Goal: Task Accomplishment & Management: Use online tool/utility

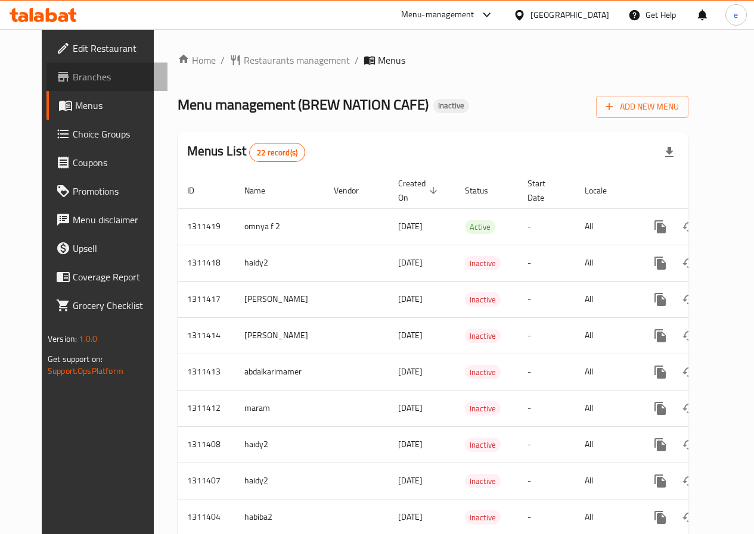
click at [79, 75] on span "Branches" at bounding box center [115, 77] width 85 height 14
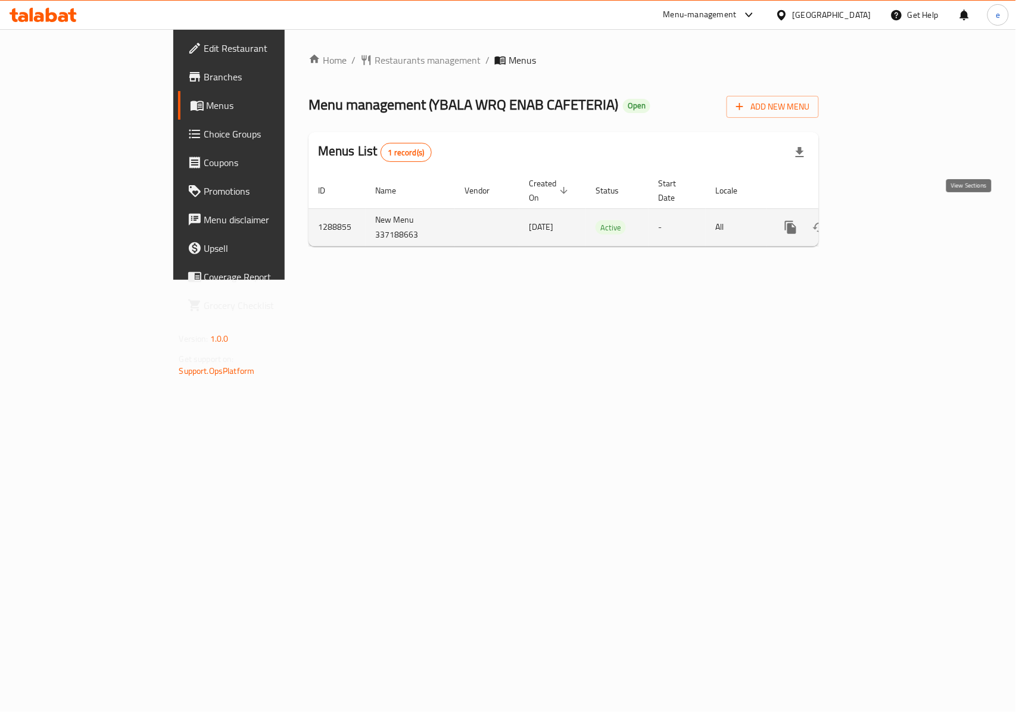
click at [884, 220] on icon "enhanced table" at bounding box center [877, 227] width 14 height 14
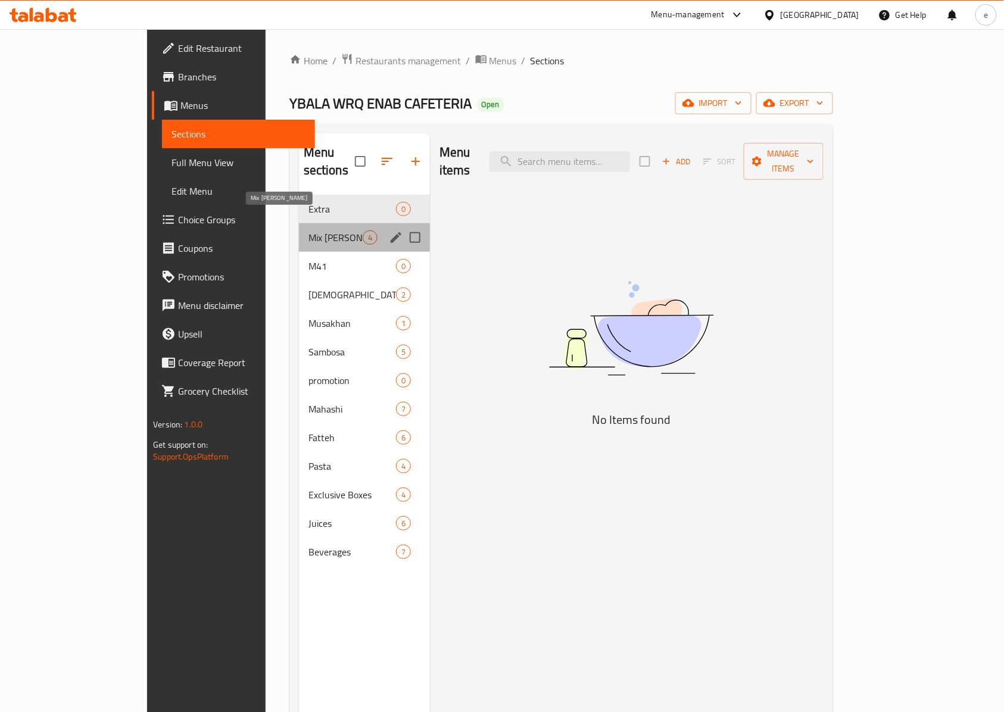
click at [309, 231] on span "Mix [PERSON_NAME]" at bounding box center [336, 238] width 54 height 14
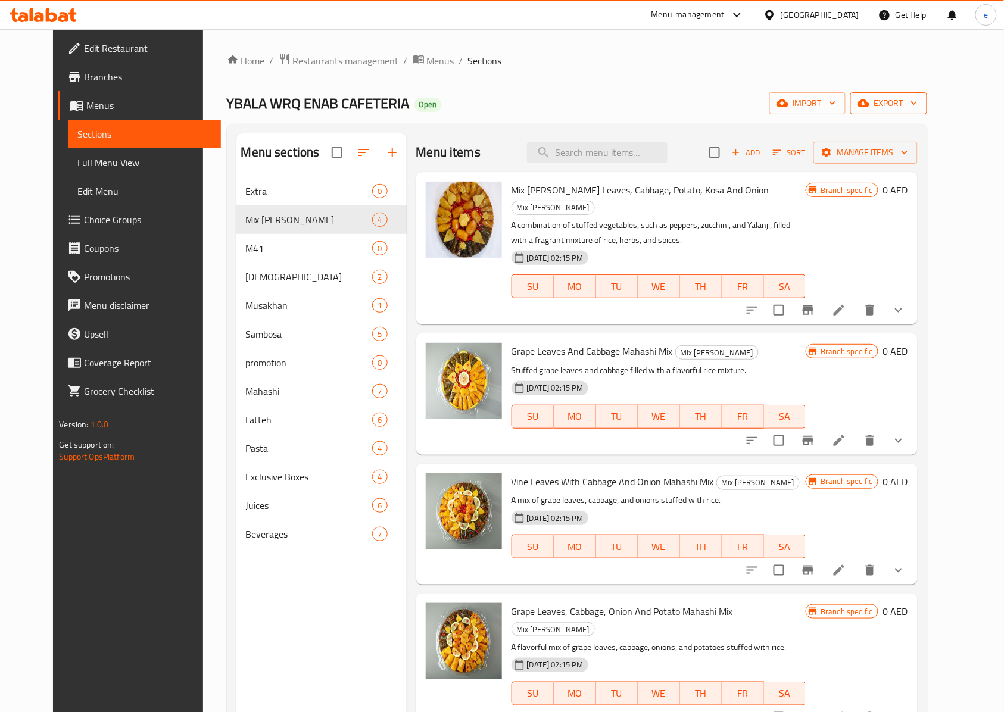
click at [918, 106] on span "export" at bounding box center [889, 103] width 58 height 15
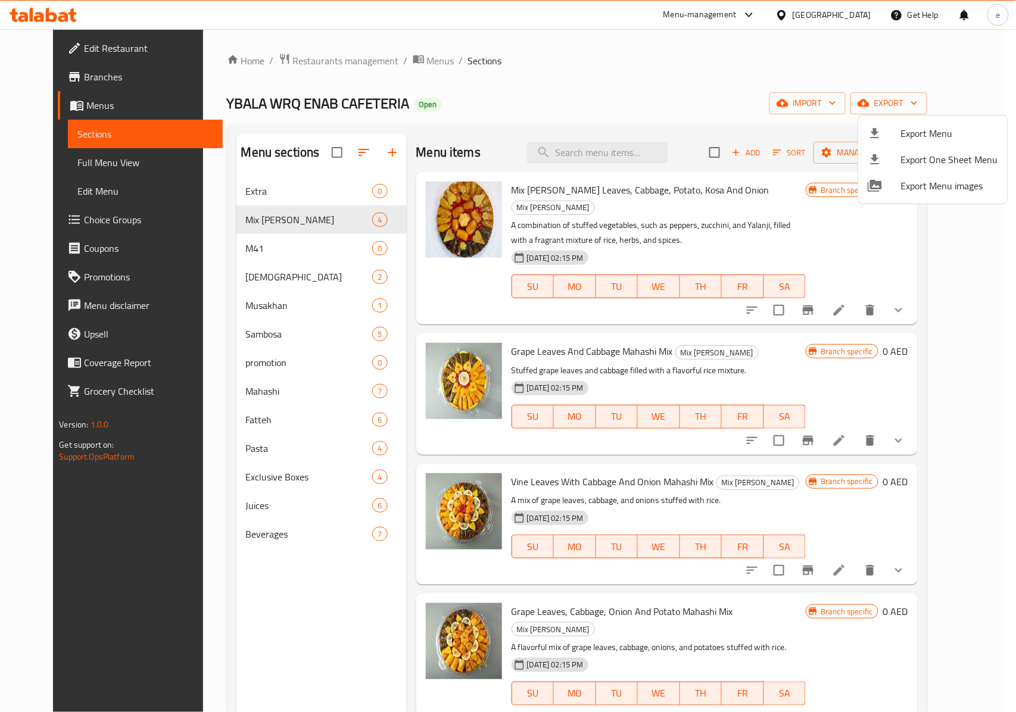
click at [741, 91] on div at bounding box center [508, 356] width 1016 height 712
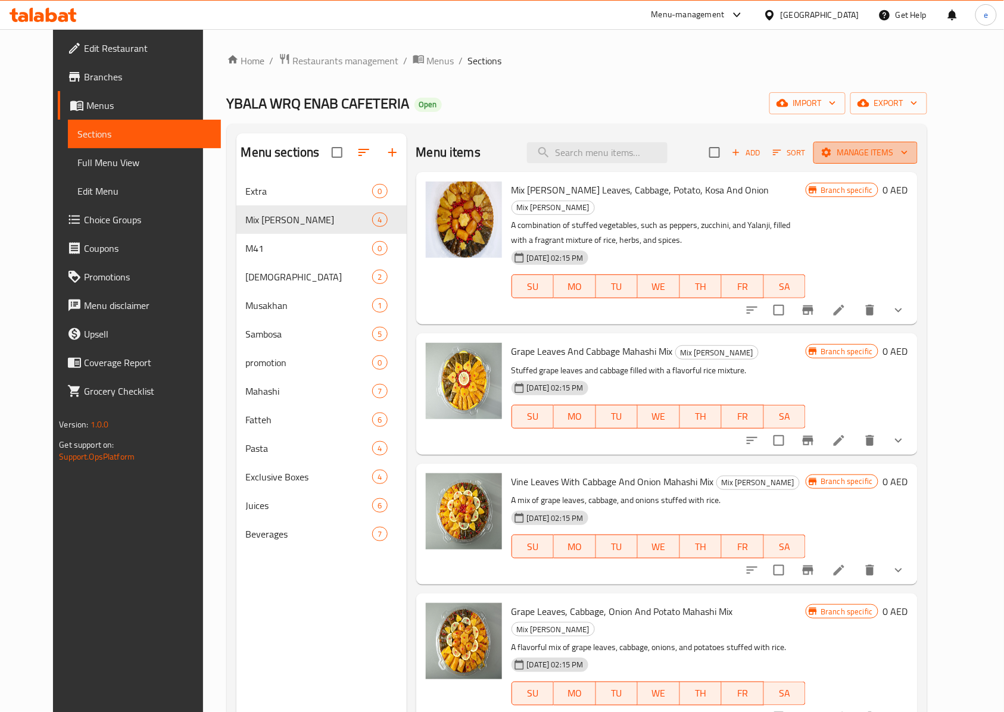
click at [908, 151] on span "Manage items" at bounding box center [865, 152] width 85 height 15
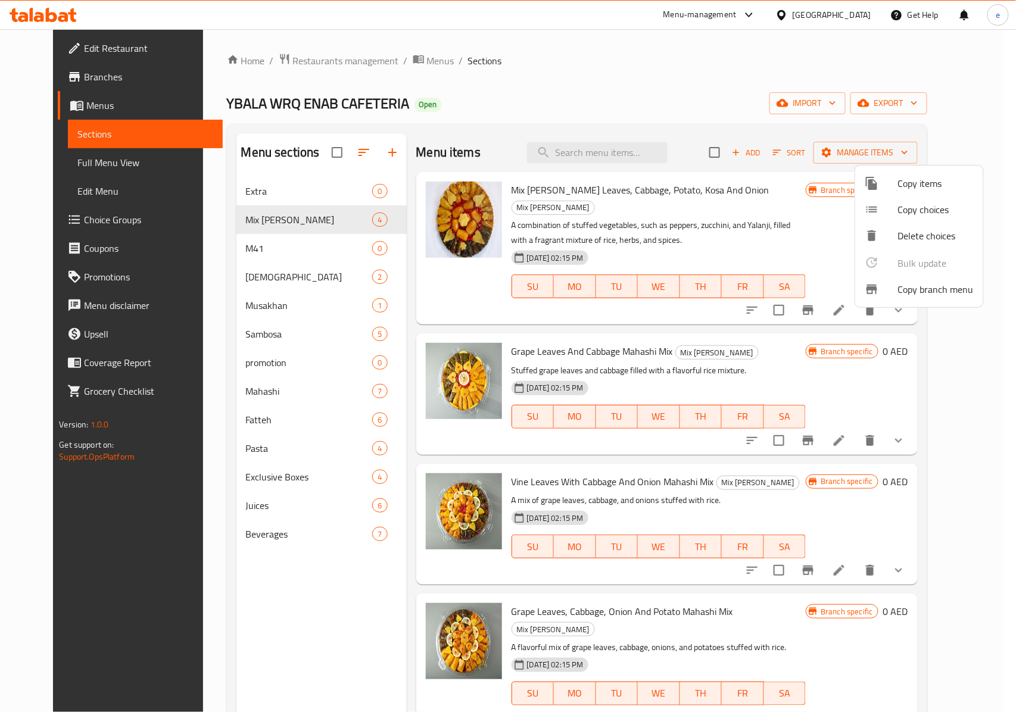
click at [927, 294] on span "Copy branch menu" at bounding box center [936, 289] width 76 height 14
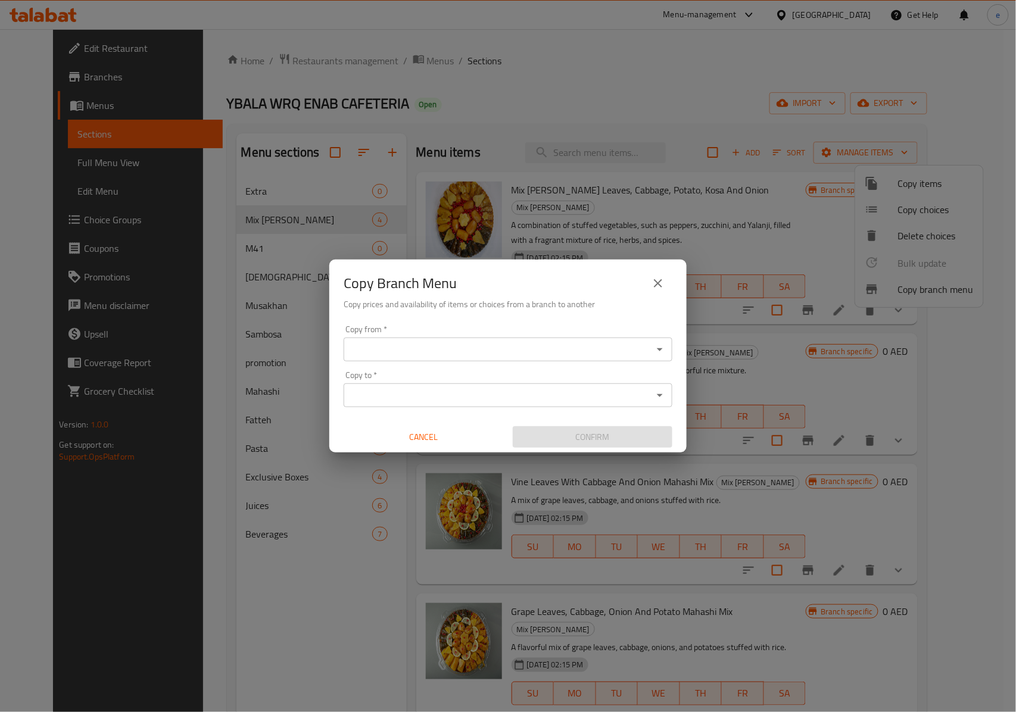
click at [565, 356] on input "Copy from   *" at bounding box center [498, 349] width 302 height 17
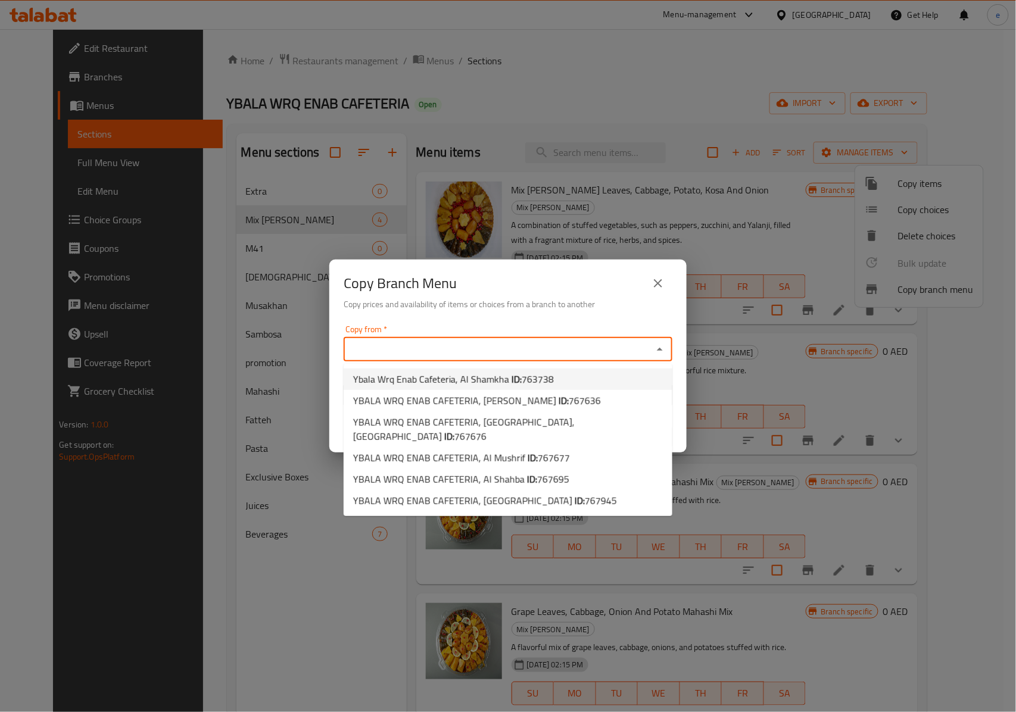
click at [650, 279] on button "close" at bounding box center [658, 283] width 29 height 29
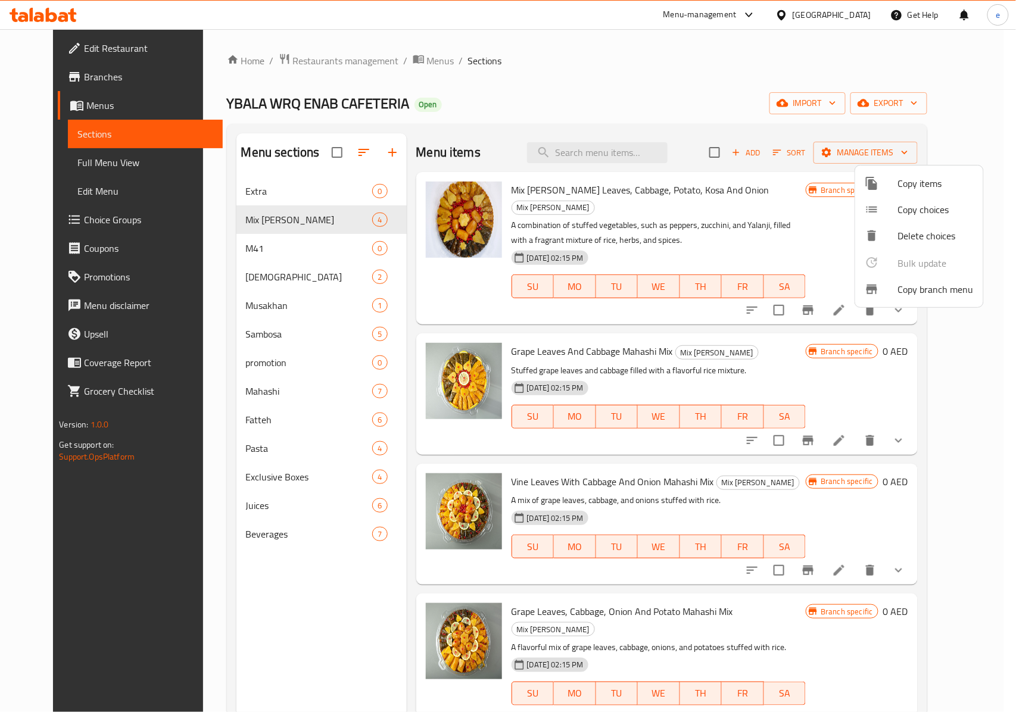
click at [942, 110] on div at bounding box center [508, 356] width 1016 height 712
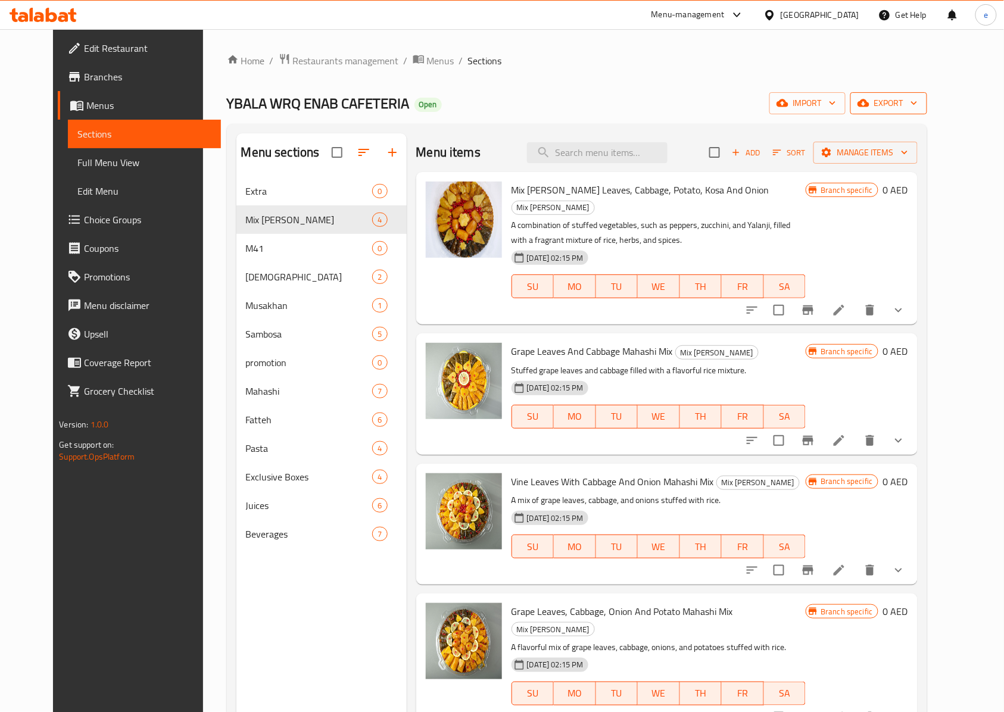
click at [918, 108] on span "export" at bounding box center [889, 103] width 58 height 15
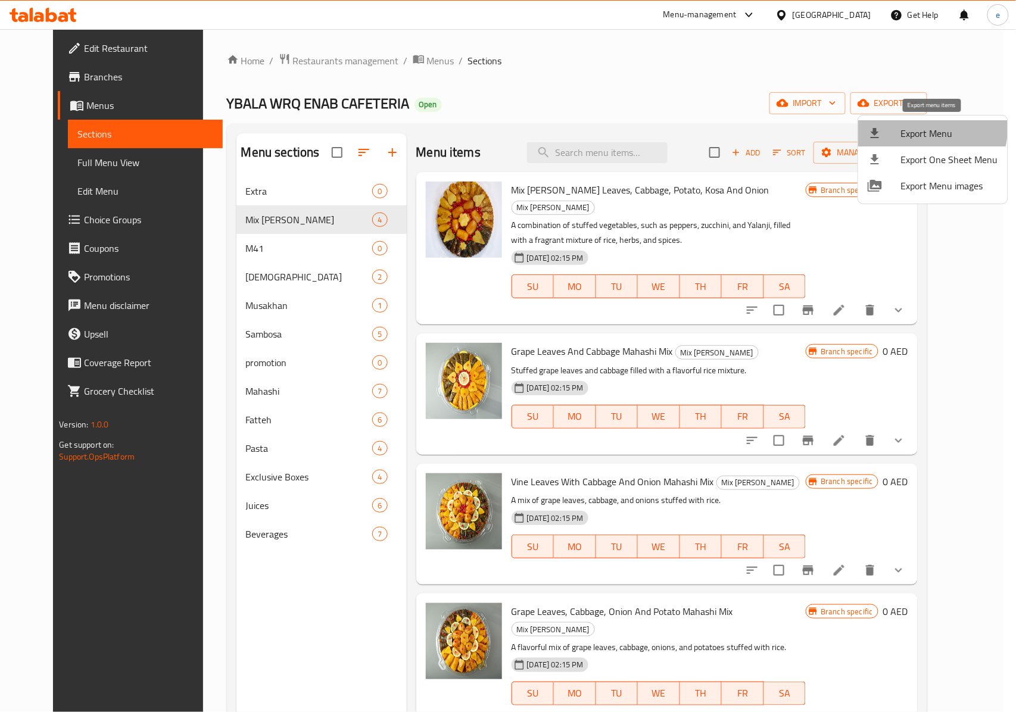
click at [922, 127] on span "Export Menu" at bounding box center [949, 133] width 97 height 14
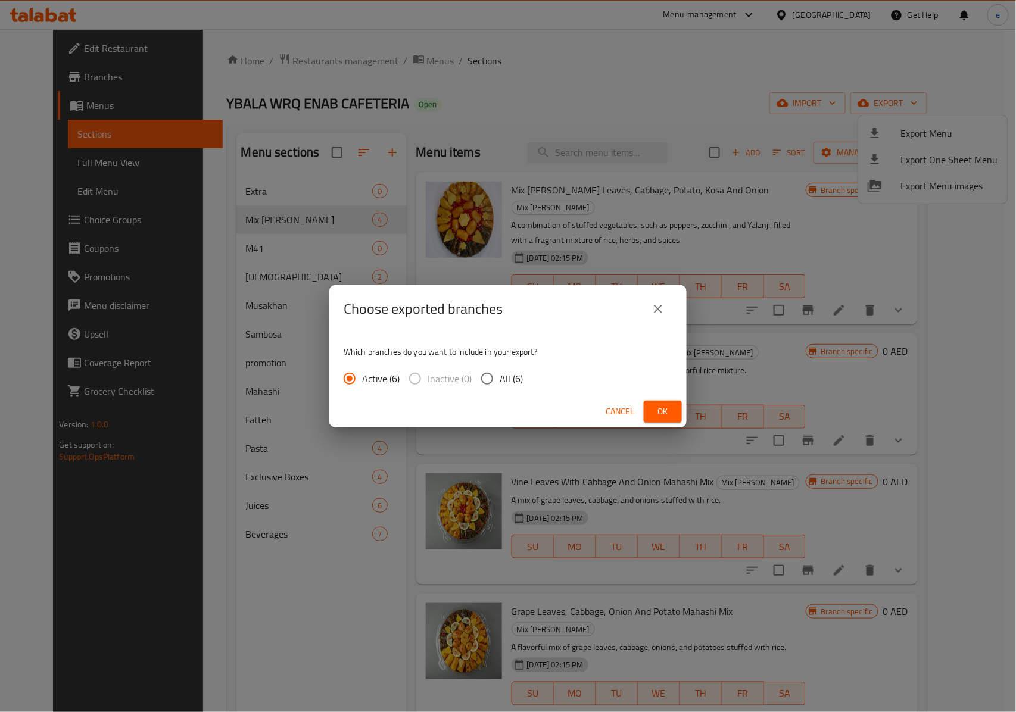
click at [496, 381] on input "All (6)" at bounding box center [487, 378] width 25 height 25
radio input "true"
click at [649, 403] on button "Ok" at bounding box center [663, 412] width 38 height 22
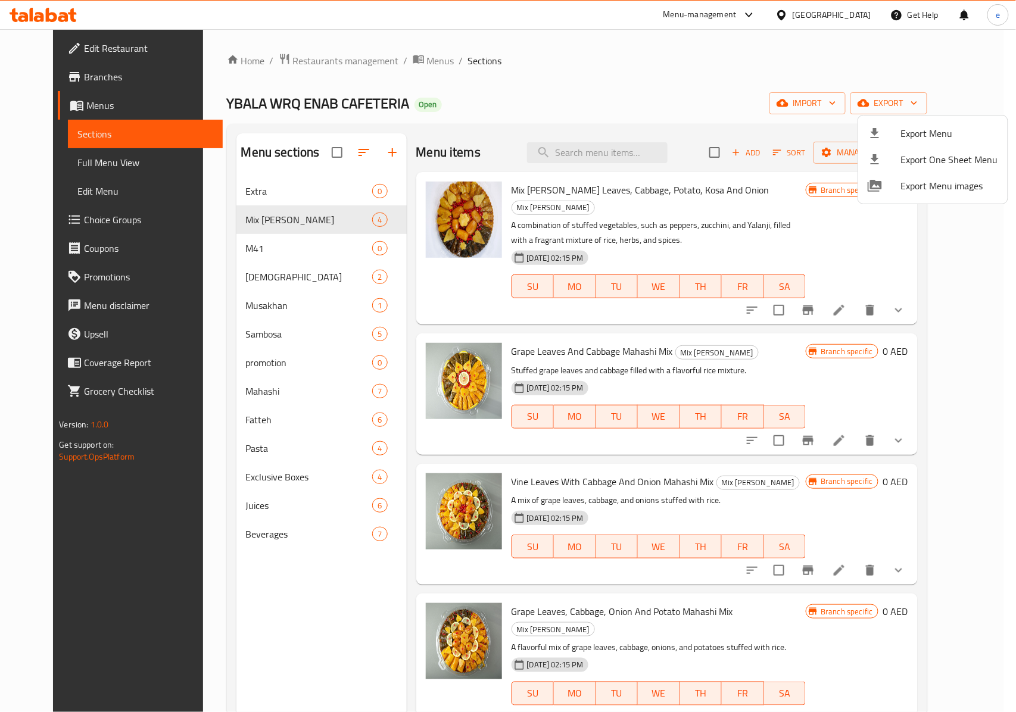
click at [761, 98] on div at bounding box center [508, 356] width 1016 height 712
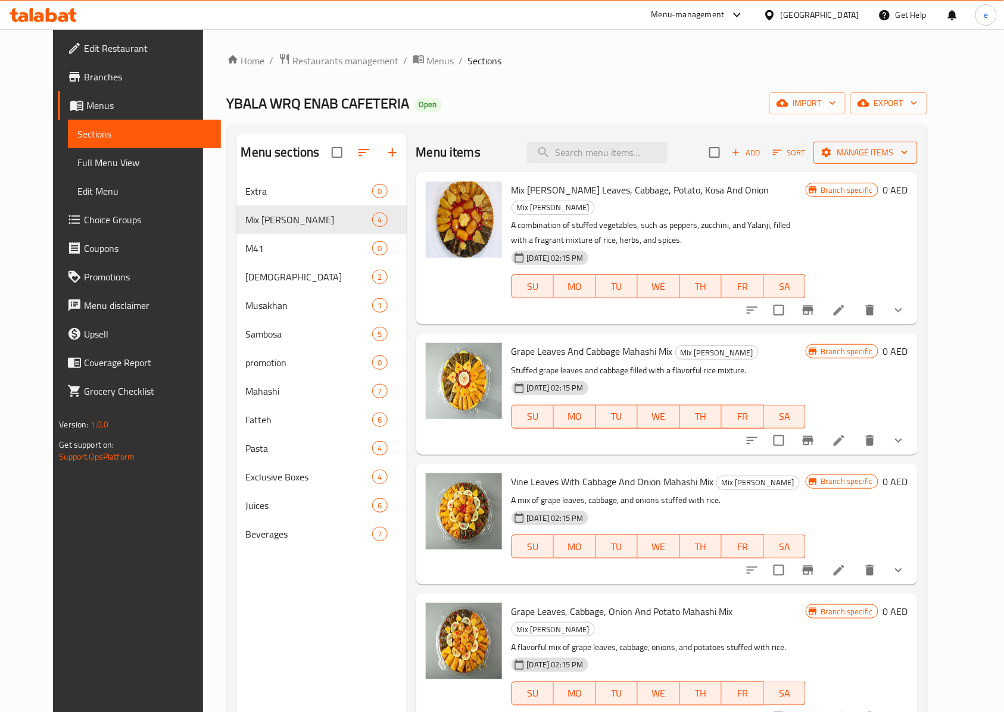
click at [908, 154] on span "Manage items" at bounding box center [865, 152] width 85 height 15
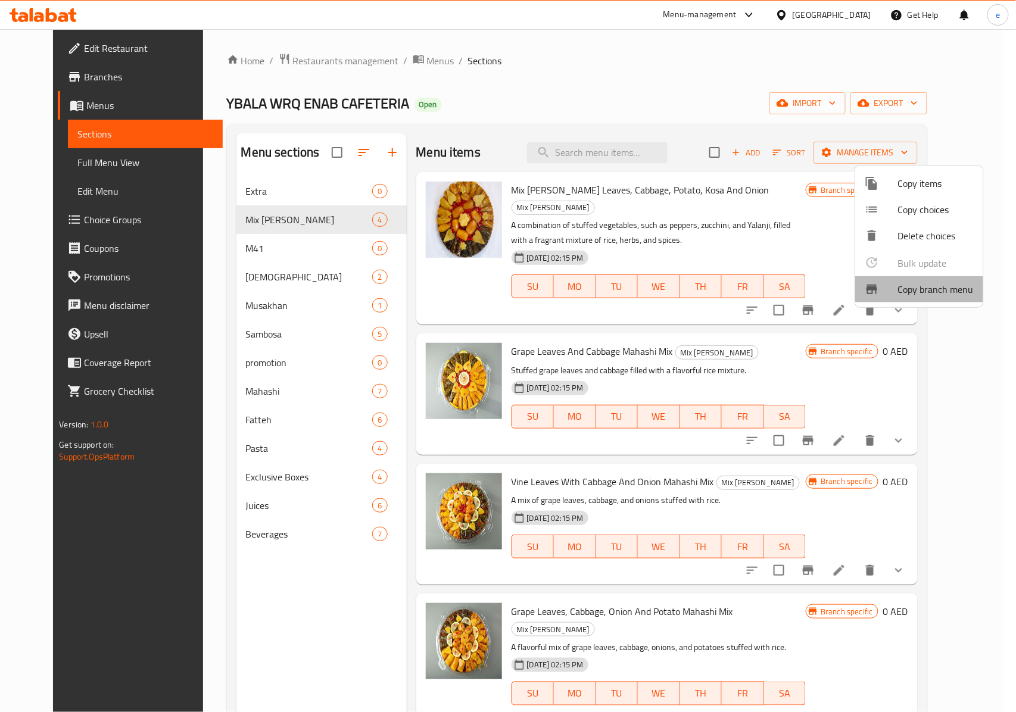
click at [932, 288] on span "Copy branch menu" at bounding box center [936, 289] width 76 height 14
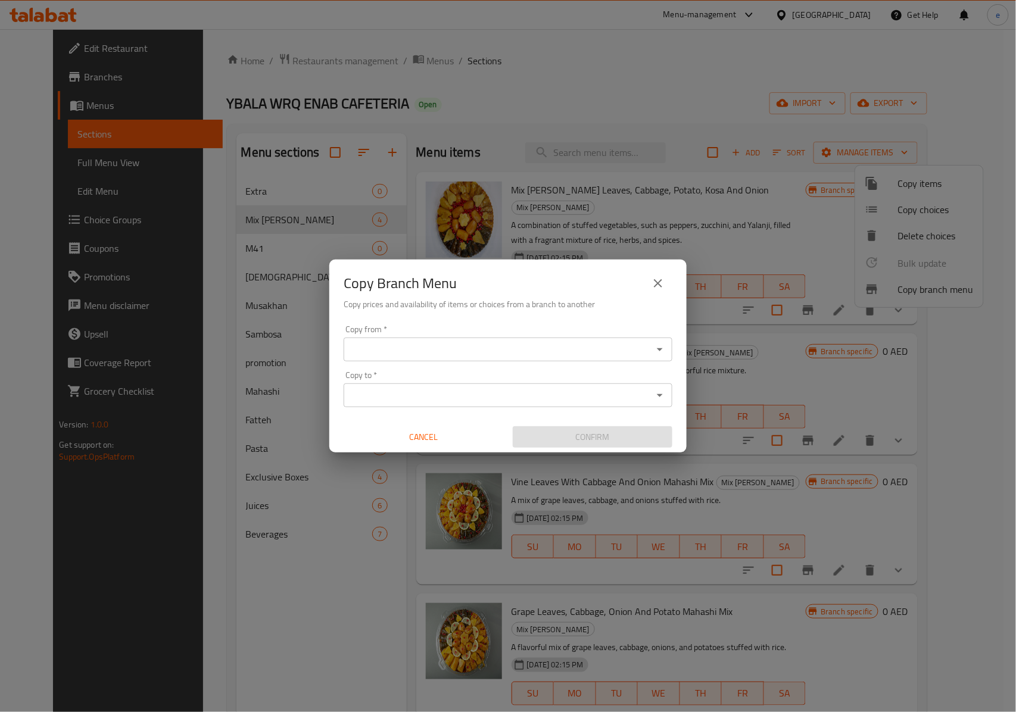
click at [505, 346] on input "Copy from   *" at bounding box center [498, 349] width 302 height 17
click at [488, 338] on div "Copy from *" at bounding box center [508, 350] width 329 height 24
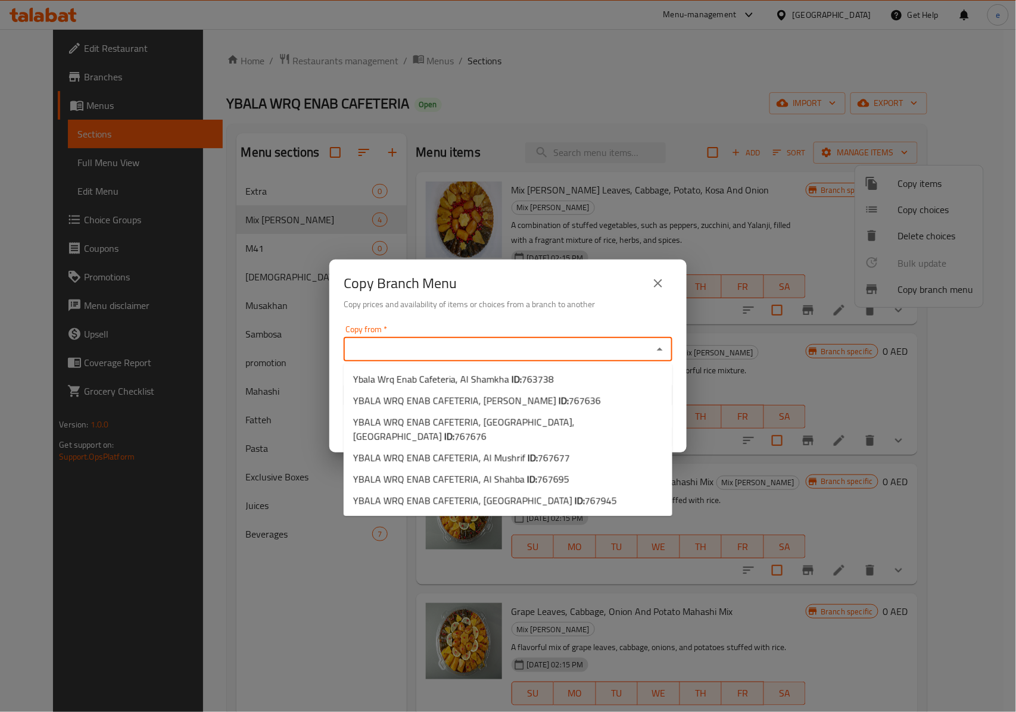
click at [490, 344] on input "Copy from   *" at bounding box center [498, 349] width 302 height 17
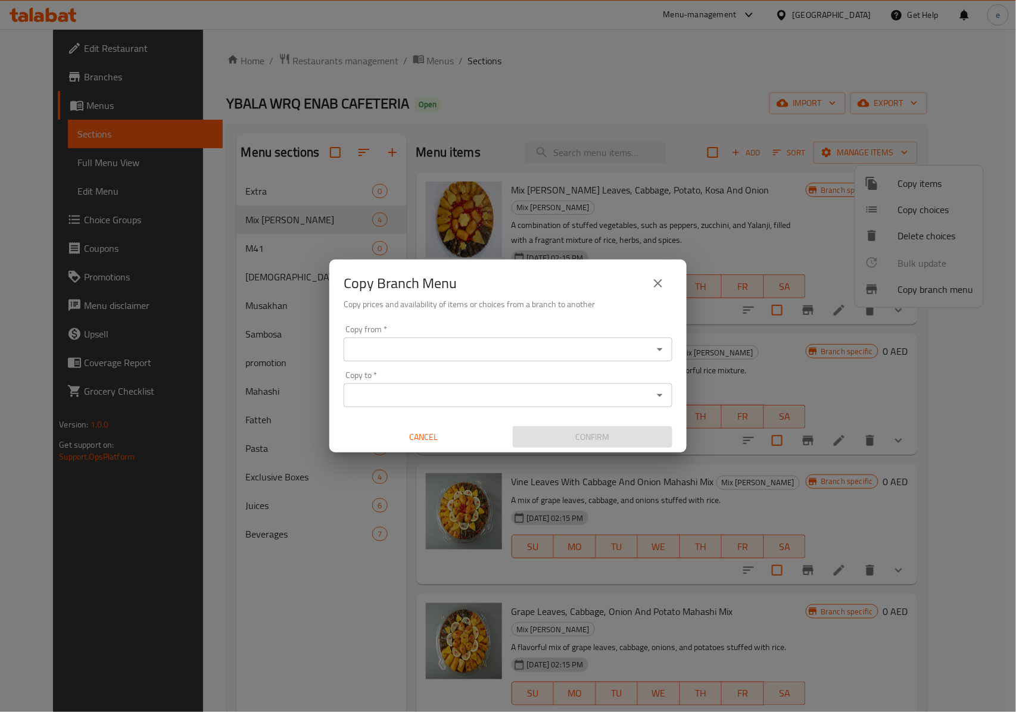
click at [610, 345] on input "Copy from   *" at bounding box center [498, 349] width 302 height 17
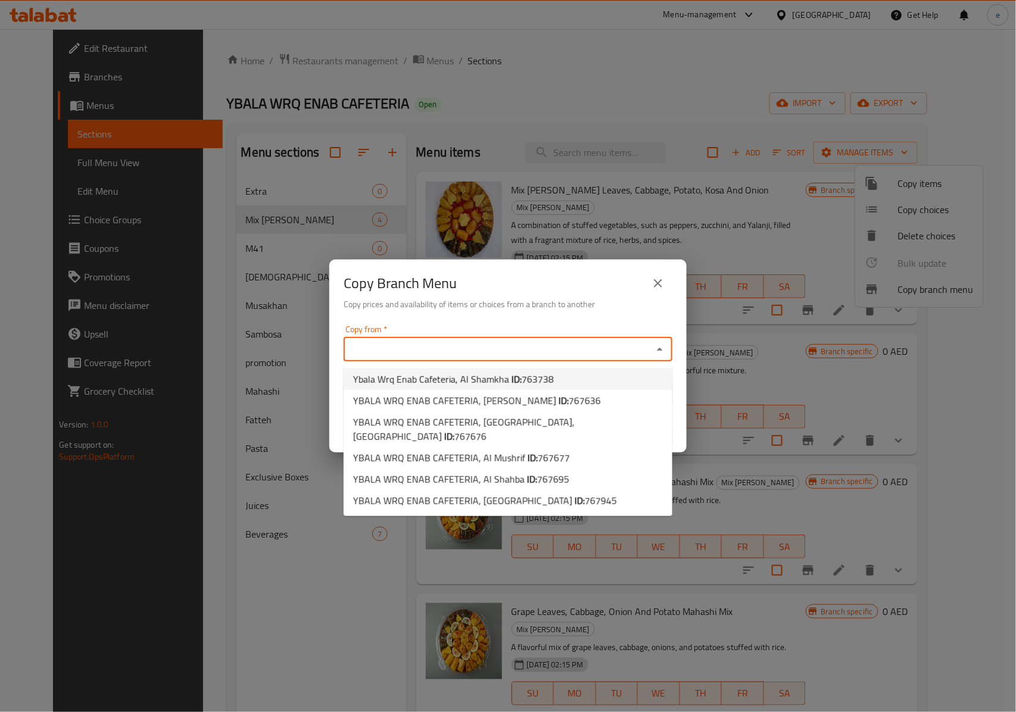
click at [527, 379] on span "763738" at bounding box center [538, 380] width 32 height 18
type input "Ybala Wrq Enab Cafeteria, Al Shamkha"
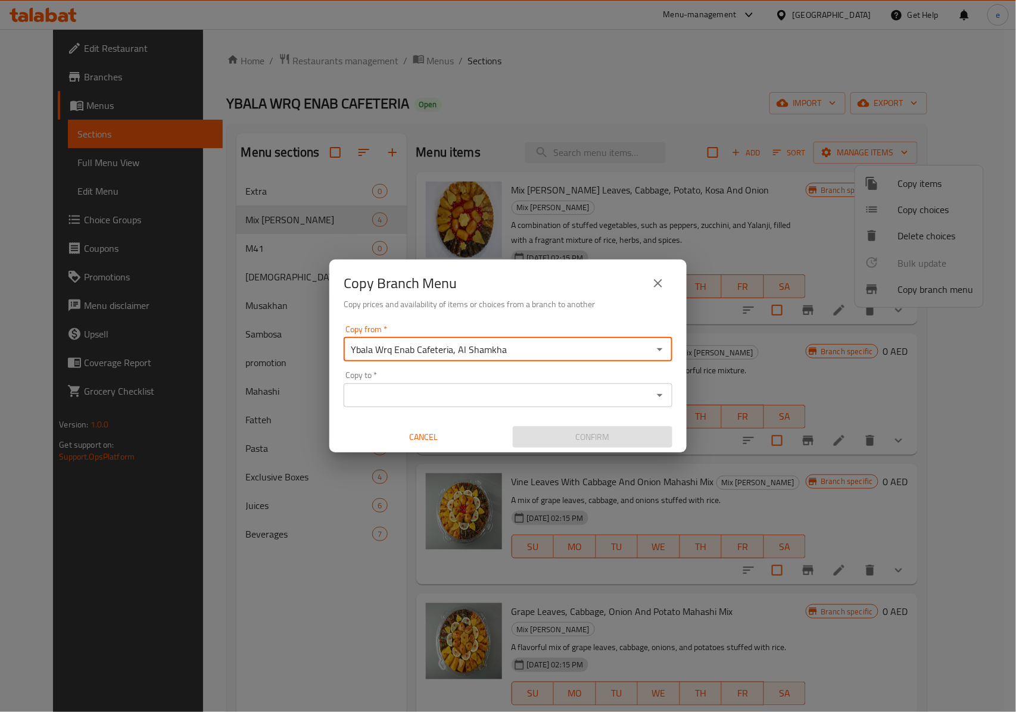
click at [518, 389] on input "Copy to   *" at bounding box center [498, 395] width 302 height 17
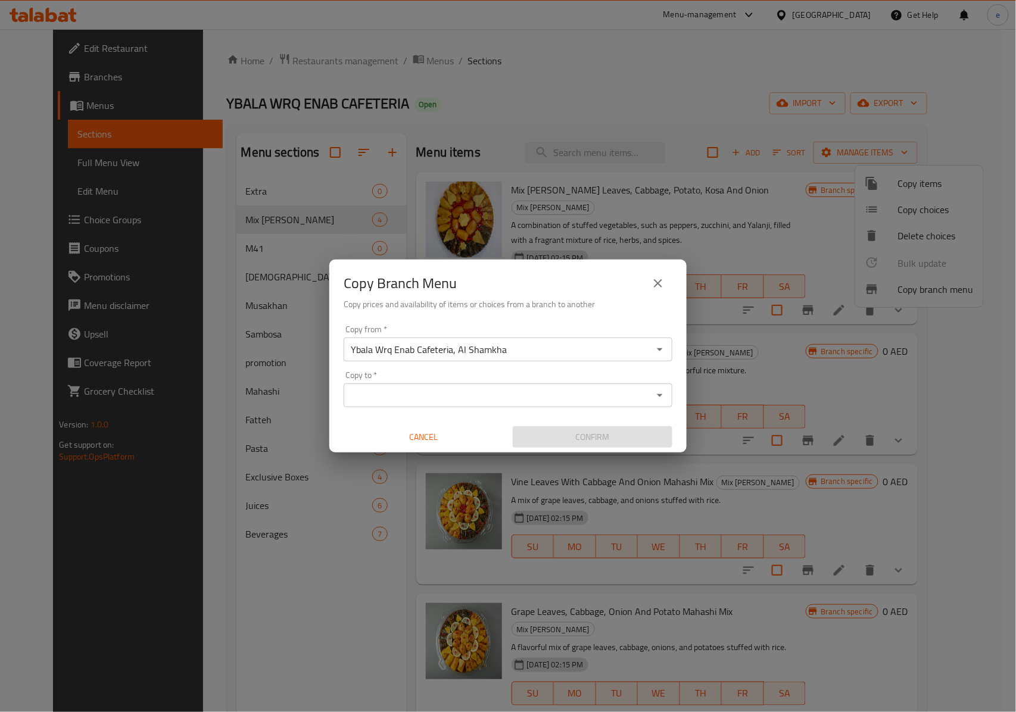
click at [494, 396] on input "Copy to   *" at bounding box center [498, 395] width 302 height 17
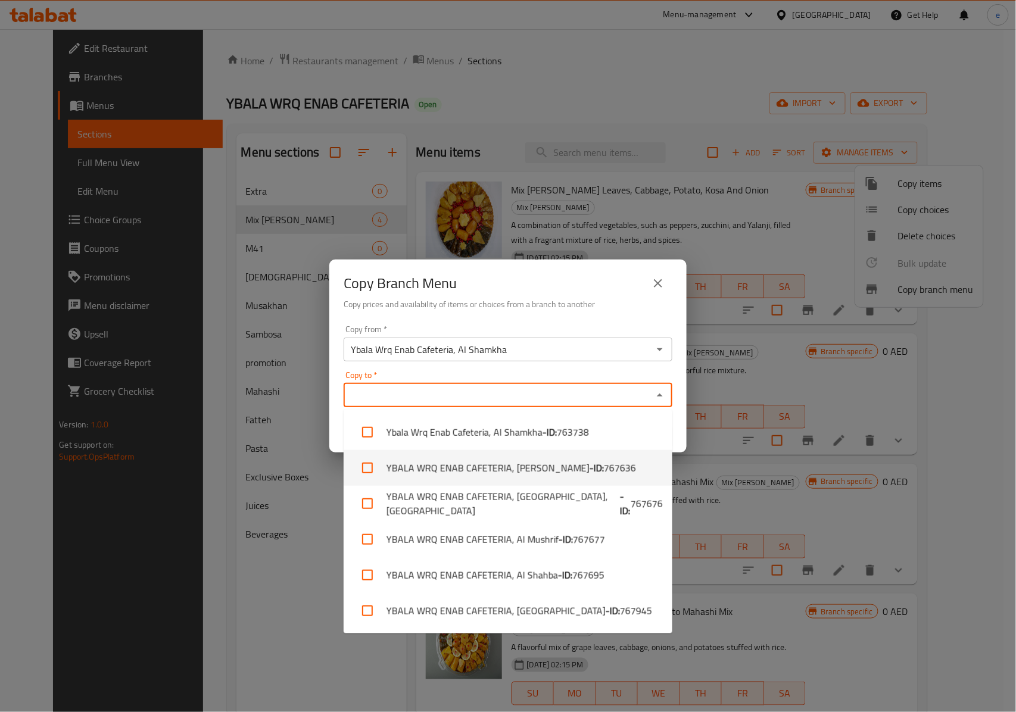
click at [604, 475] on span "767636" at bounding box center [620, 468] width 32 height 14
checkbox input "true"
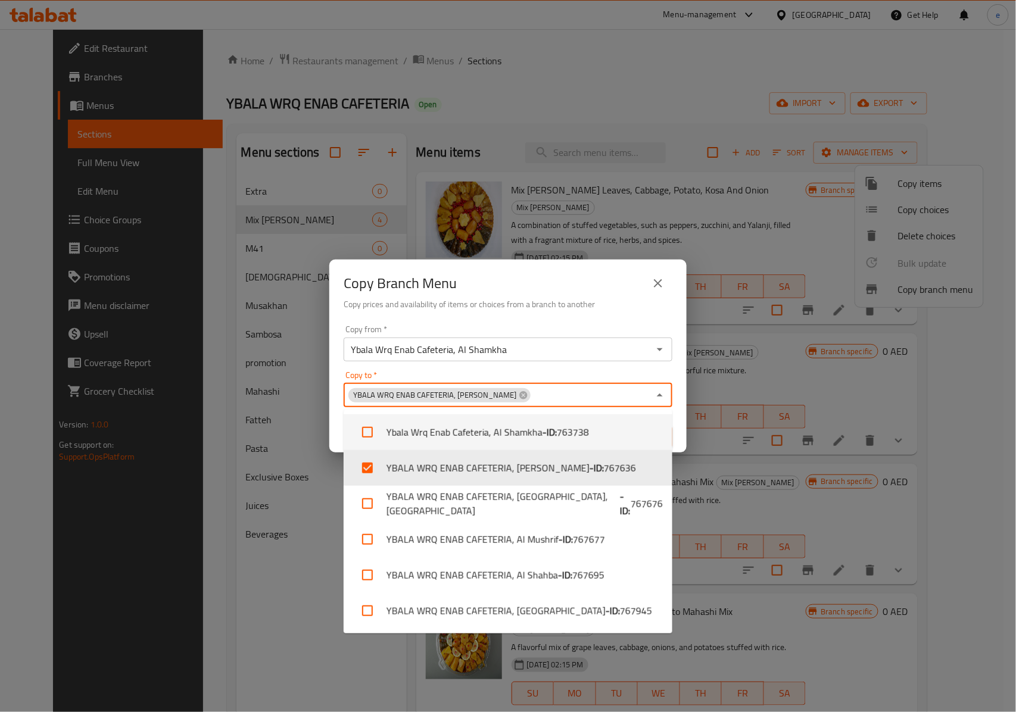
click at [567, 384] on div "YBALA WRQ ENAB CAFETERIA, [PERSON_NAME] Copy to *" at bounding box center [508, 396] width 329 height 24
click at [581, 372] on div "Copy to   * YBALA WRQ ENAB CAFETERIA, [PERSON_NAME] Copy to *" at bounding box center [508, 389] width 329 height 36
click at [661, 387] on button "Close" at bounding box center [660, 395] width 17 height 17
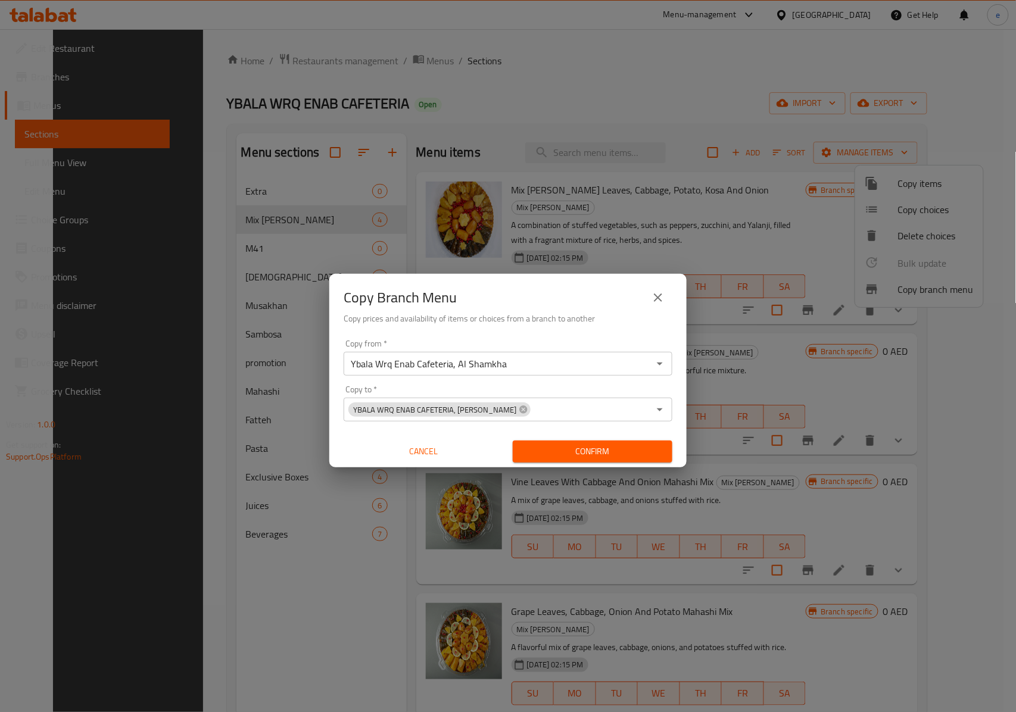
scroll to position [167, 0]
